Goal: Task Accomplishment & Management: Use online tool/utility

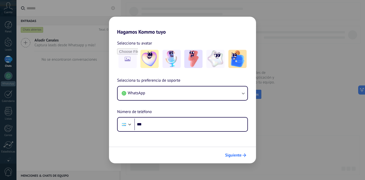
click at [232, 156] on span "Siguiente" at bounding box center [233, 156] width 16 height 4
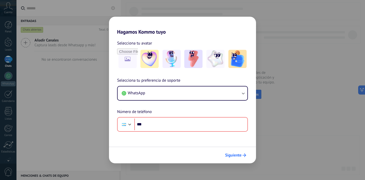
click at [232, 156] on span "Siguiente" at bounding box center [233, 156] width 16 height 4
click at [119, 21] on h2 "Hagamos Kommo tuyo" at bounding box center [182, 26] width 147 height 18
click at [101, 59] on div "Hagamos Kommo tuyo Selecciona tu avatar Selecciona tu preferencia de soporte Wh…" at bounding box center [182, 90] width 365 height 180
click at [150, 44] on span "Selecciona tu avatar" at bounding box center [134, 43] width 35 height 7
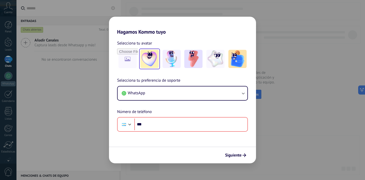
click at [150, 59] on img at bounding box center [149, 59] width 18 height 18
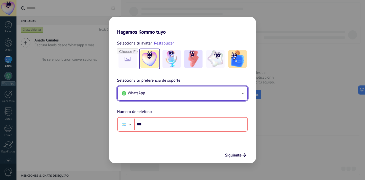
click at [149, 92] on button "WhatsApp" at bounding box center [183, 94] width 130 height 14
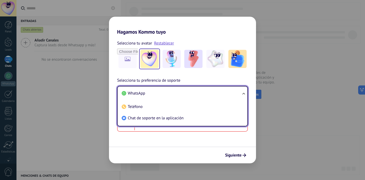
click at [207, 36] on div "Selecciona tu avatar Restablecer Selecciona tu preferencia de soporte WhatsApp …" at bounding box center [182, 83] width 147 height 97
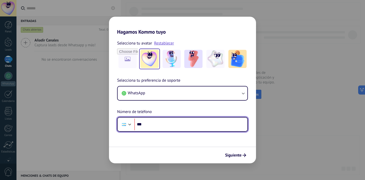
click at [188, 125] on input "***" at bounding box center [190, 125] width 113 height 12
type input "**********"
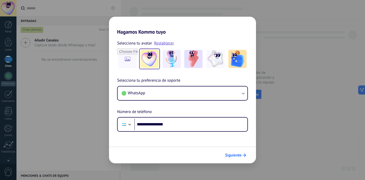
click at [243, 153] on button "Siguiente" at bounding box center [236, 155] width 26 height 9
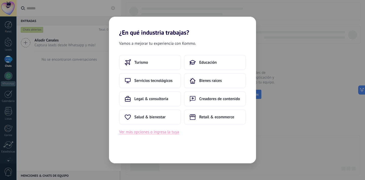
click at [160, 133] on button "Ver más opciones o ingresa la tuya" at bounding box center [149, 132] width 60 height 7
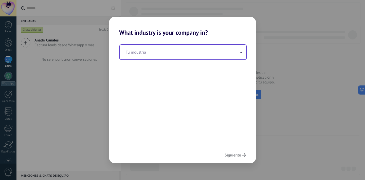
click at [154, 54] on input "text" at bounding box center [183, 52] width 127 height 15
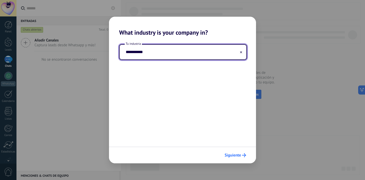
type input "**********"
click at [237, 159] on button "Siguiente" at bounding box center [235, 155] width 26 height 9
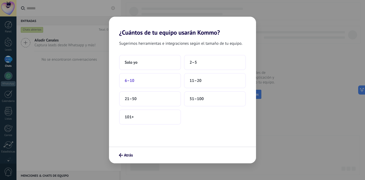
click at [167, 78] on button "6–10" at bounding box center [150, 80] width 62 height 15
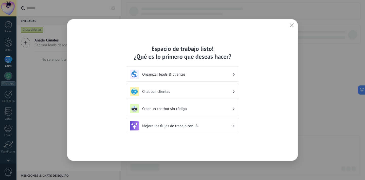
click at [180, 74] on h3 "Organizar leads & clientes" at bounding box center [187, 74] width 90 height 5
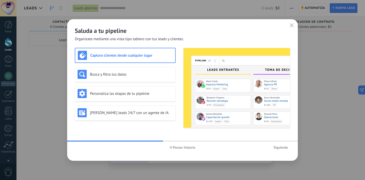
click at [278, 149] on span "Siguiente" at bounding box center [280, 148] width 14 height 4
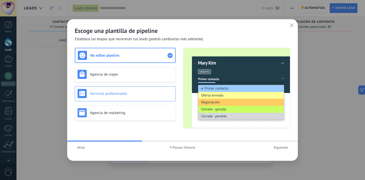
scroll to position [9, 0]
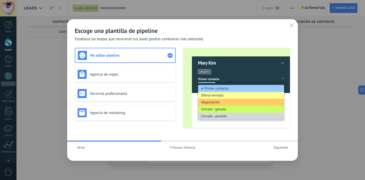
click at [279, 146] on span "Siguiente" at bounding box center [280, 148] width 14 height 4
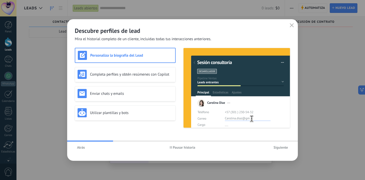
click at [279, 147] on span "Siguiente" at bounding box center [280, 148] width 14 height 4
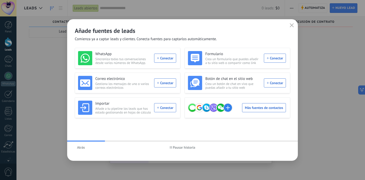
click at [291, 25] on icon "button" at bounding box center [292, 25] width 4 height 4
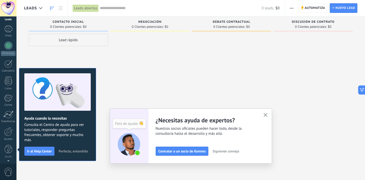
scroll to position [0, 0]
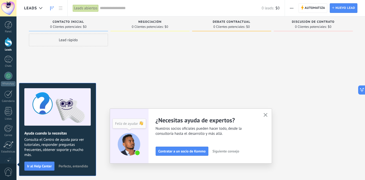
click at [117, 88] on div at bounding box center [149, 91] width 79 height 114
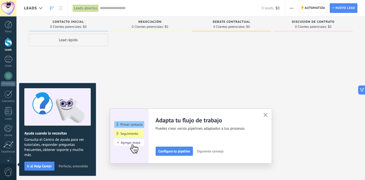
click at [149, 27] on span "0 Clientes potenciales:" at bounding box center [148, 26] width 32 height 3
click at [215, 22] on span "Debate contractual" at bounding box center [231, 22] width 37 height 4
click at [329, 18] on div "Discusión de contrato 0 Clientes potenciales: $0" at bounding box center [313, 23] width 79 height 15
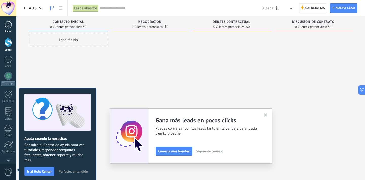
click at [8, 26] on div at bounding box center [9, 25] width 8 height 8
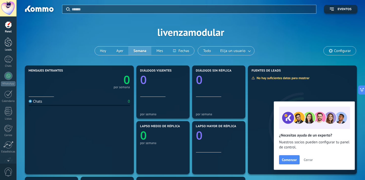
click at [7, 47] on div at bounding box center [9, 41] width 8 height 9
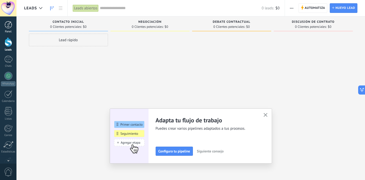
click at [8, 27] on div at bounding box center [9, 25] width 8 height 8
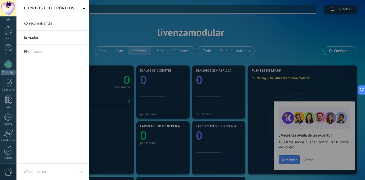
scroll to position [30, 0]
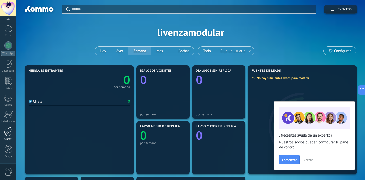
click at [8, 134] on div at bounding box center [8, 131] width 9 height 9
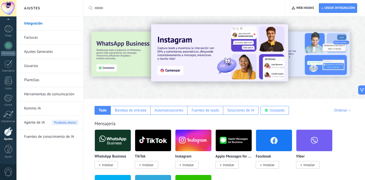
click at [47, 27] on link "Integración" at bounding box center [51, 23] width 54 height 14
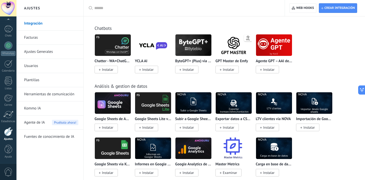
scroll to position [1585, 0]
